Goal: Task Accomplishment & Management: Manage account settings

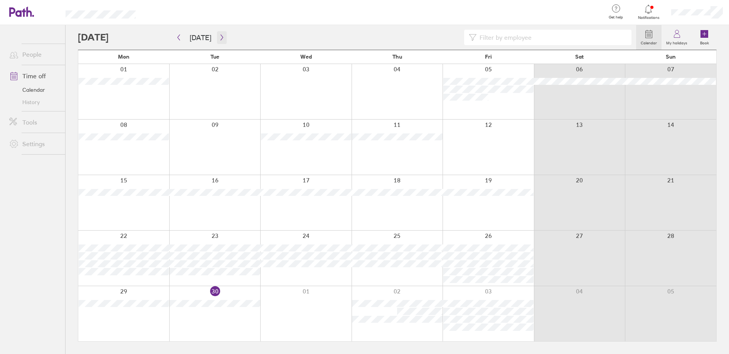
click at [219, 37] on icon "button" at bounding box center [222, 37] width 6 height 6
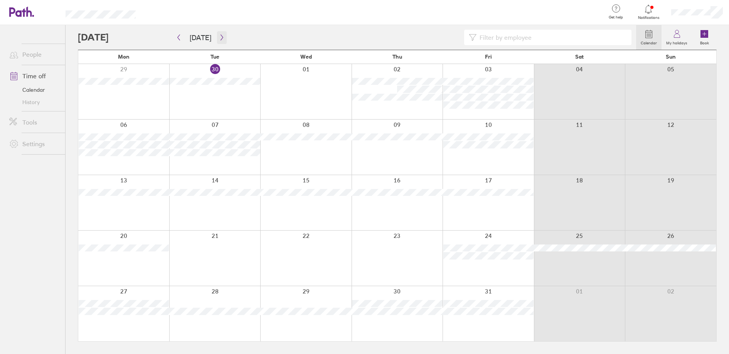
click at [221, 38] on icon "button" at bounding box center [222, 37] width 6 height 6
click at [220, 36] on icon "button" at bounding box center [222, 37] width 6 height 6
